Goal: Information Seeking & Learning: Learn about a topic

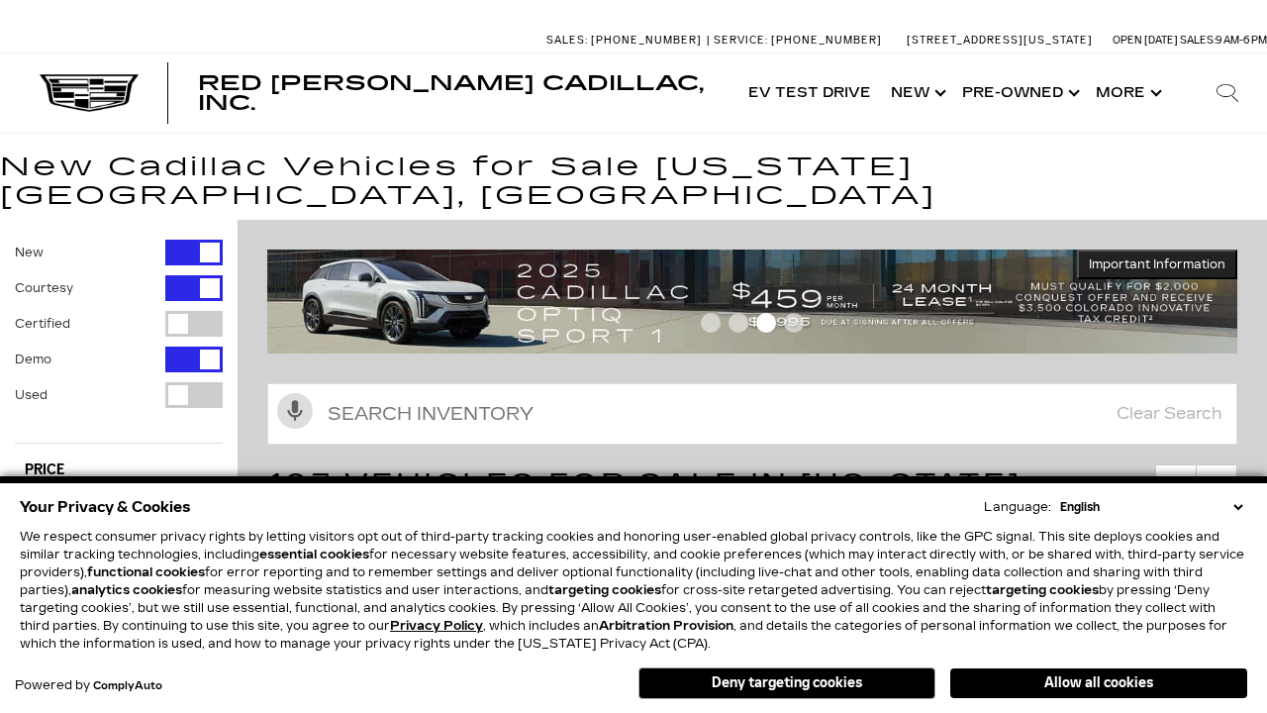
scroll to position [1076, 0]
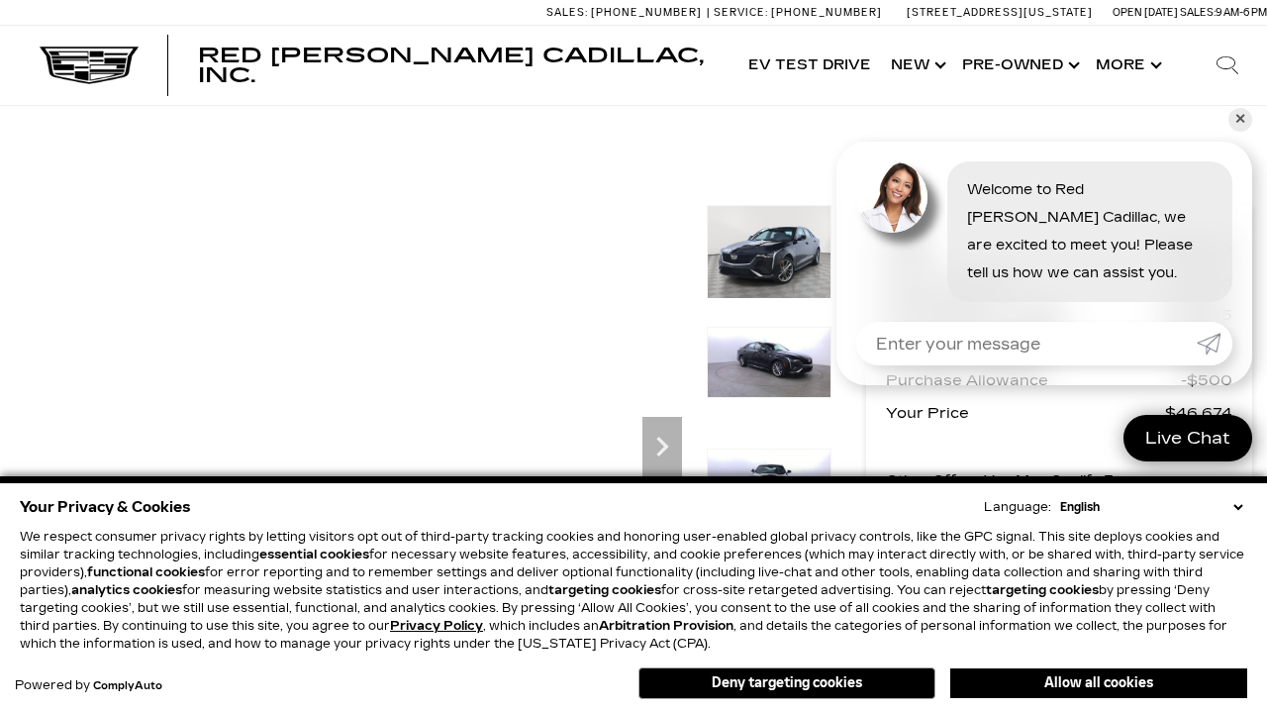
scroll to position [970, 0]
